Goal: Task Accomplishment & Management: Use online tool/utility

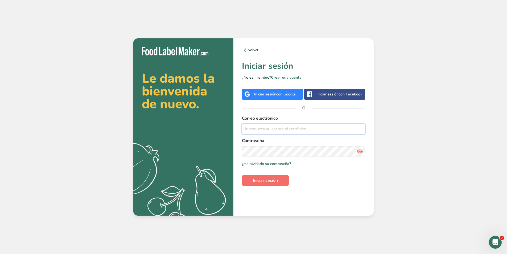
type input "[PERSON_NAME][EMAIL_ADDRESS][PERSON_NAME][DOMAIN_NAME]"
click at [274, 184] on button "Iniciar sesión" at bounding box center [265, 180] width 47 height 11
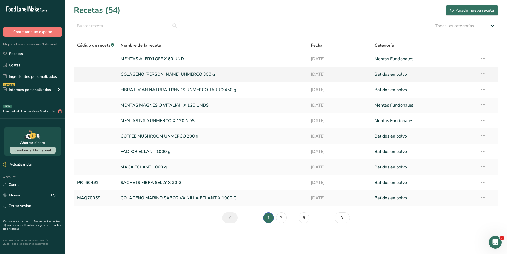
click at [159, 76] on link "COLAGENO [PERSON_NAME] UNMERCO 350 g" at bounding box center [213, 74] width 184 height 11
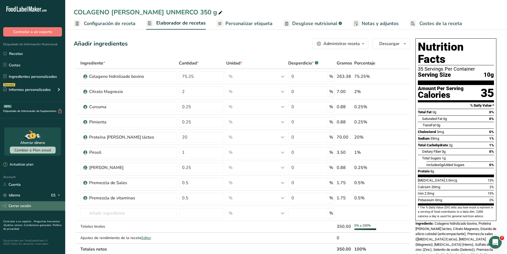
click at [14, 207] on link "Cerrar sesión" at bounding box center [32, 205] width 65 height 9
